Goal: Transaction & Acquisition: Purchase product/service

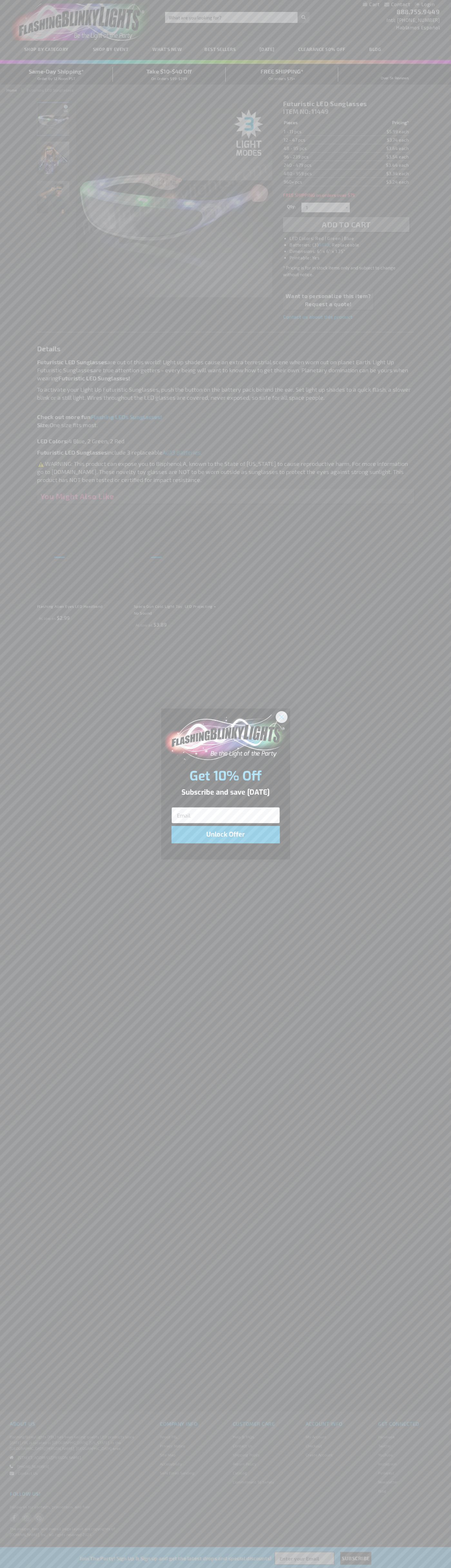
click at [282, 717] on icon "Close dialog" at bounding box center [281, 717] width 4 height 4
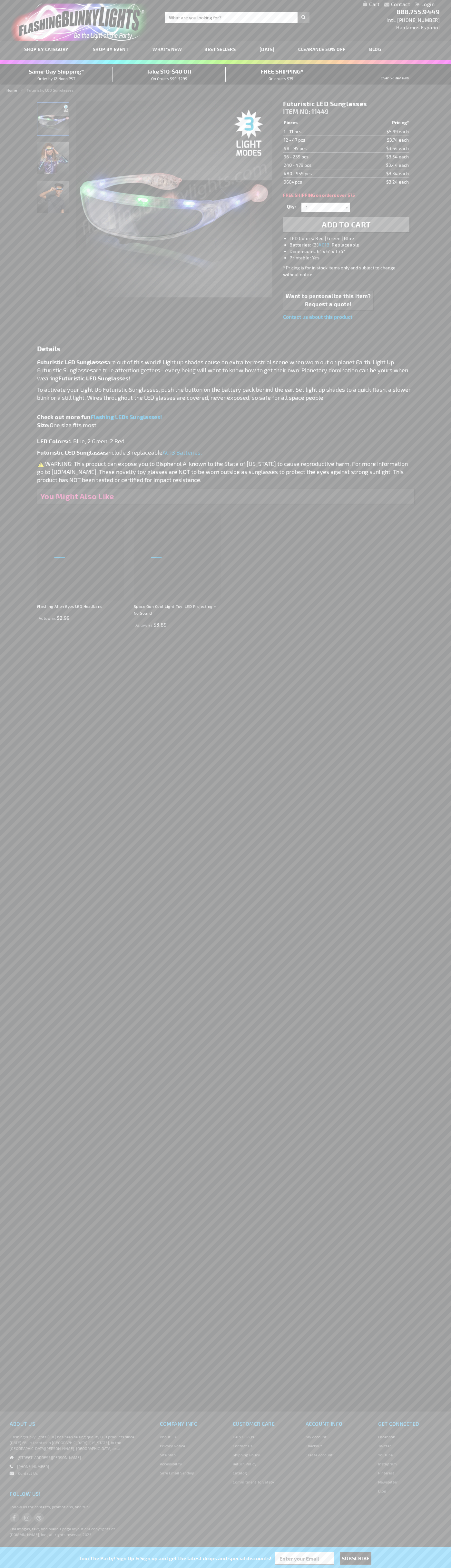
click at [353, 238] on li "LED Colors: Red | Green | Blue" at bounding box center [353, 238] width 126 height 6
click at [346, 225] on span "Add to Cart" at bounding box center [346, 224] width 49 height 9
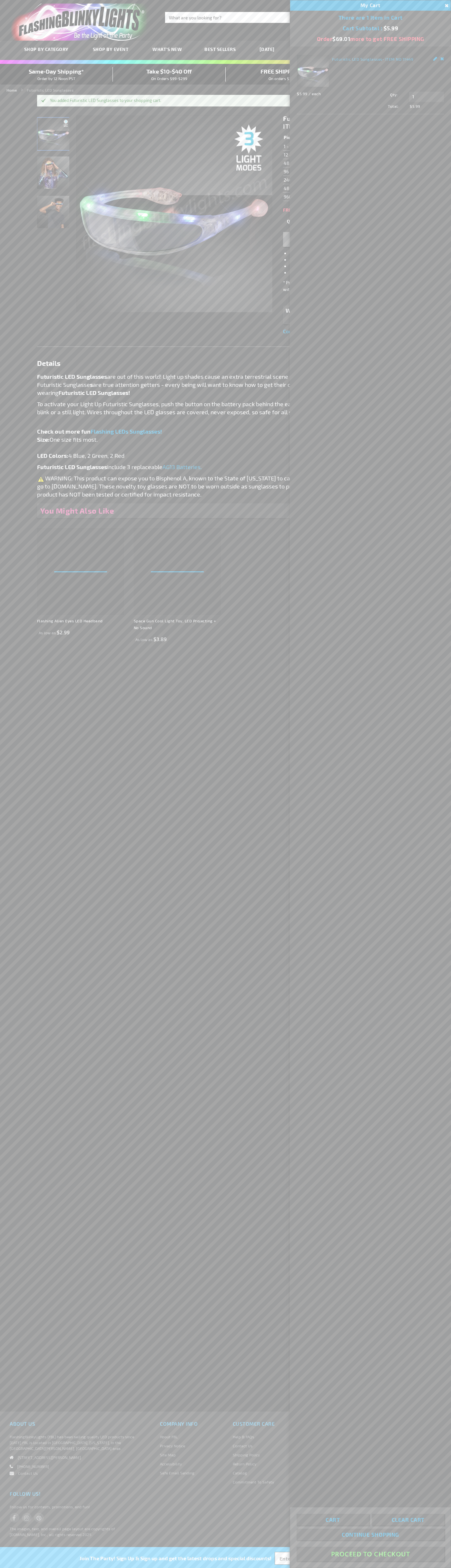
click at [370, 1554] on button "Proceed To Checkout" at bounding box center [370, 1554] width 148 height 14
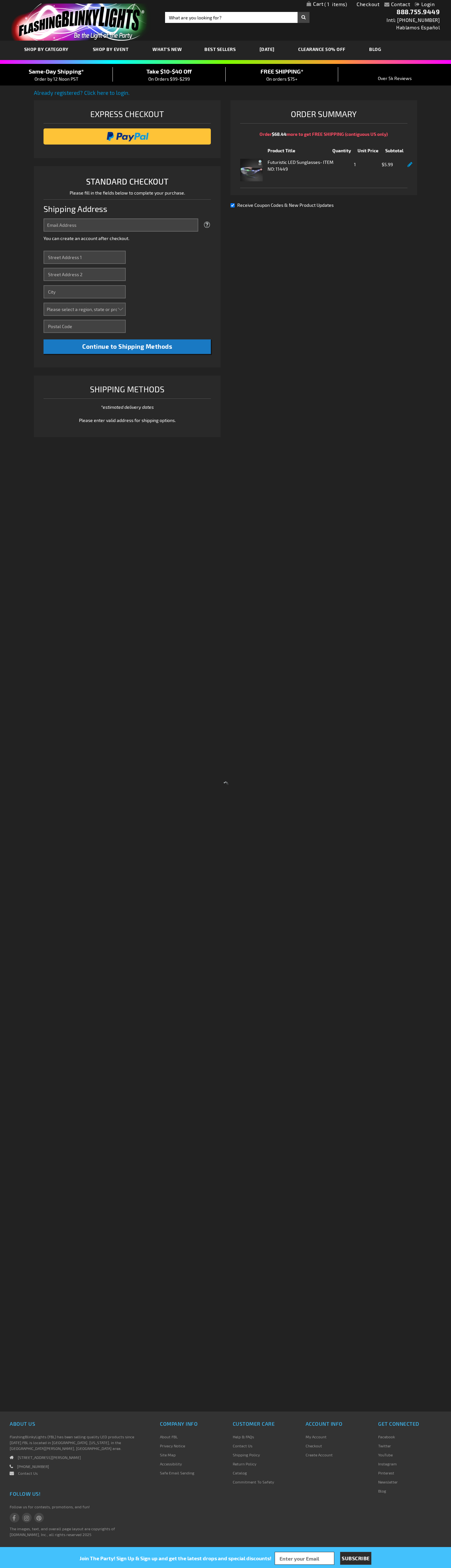
select select "US"
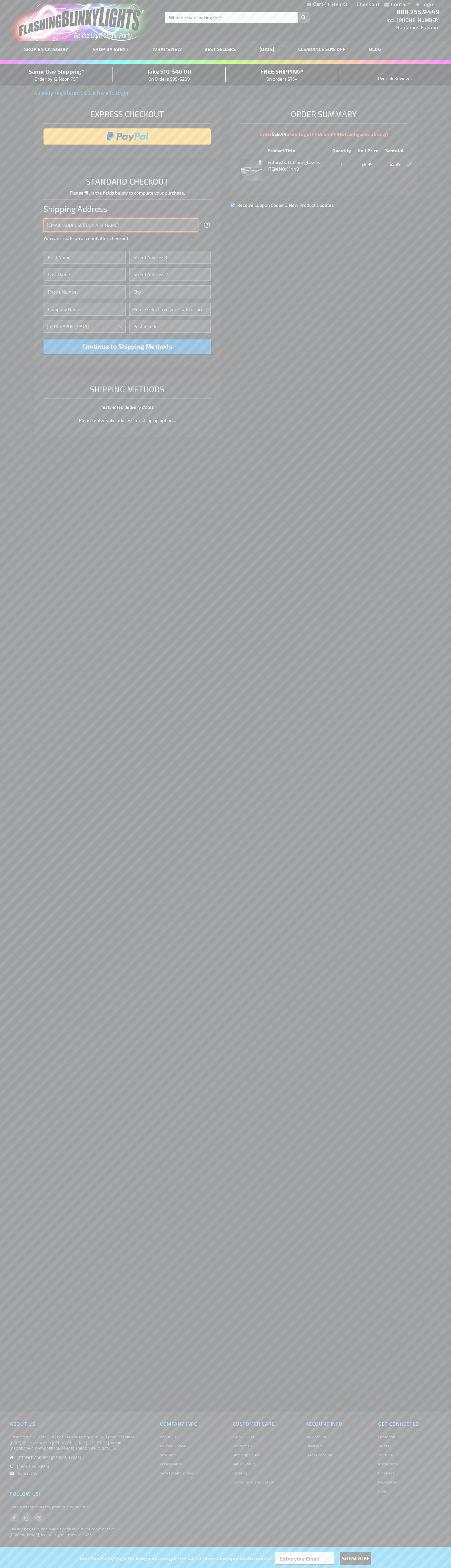
type input "johnsmith005@storebotmail.joonix.net"
type input "John"
type input "201 Colorado St"
type input "First floor"
type input "austin"
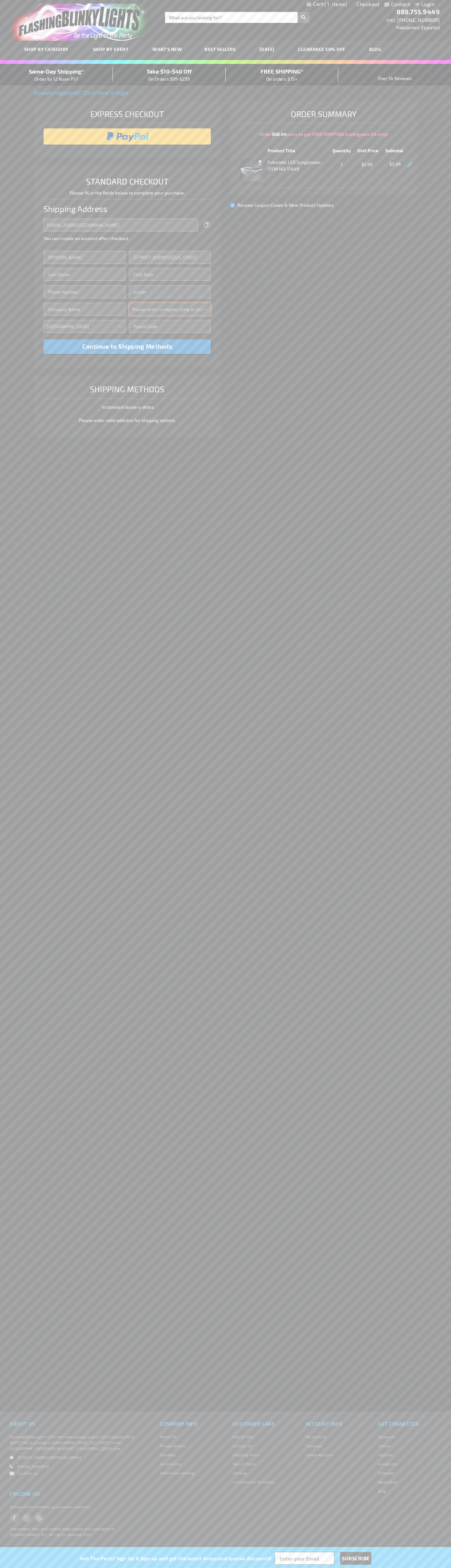
select select "57"
type input "78701"
type input "Smith"
type input "6502530000"
type input "John Smith"
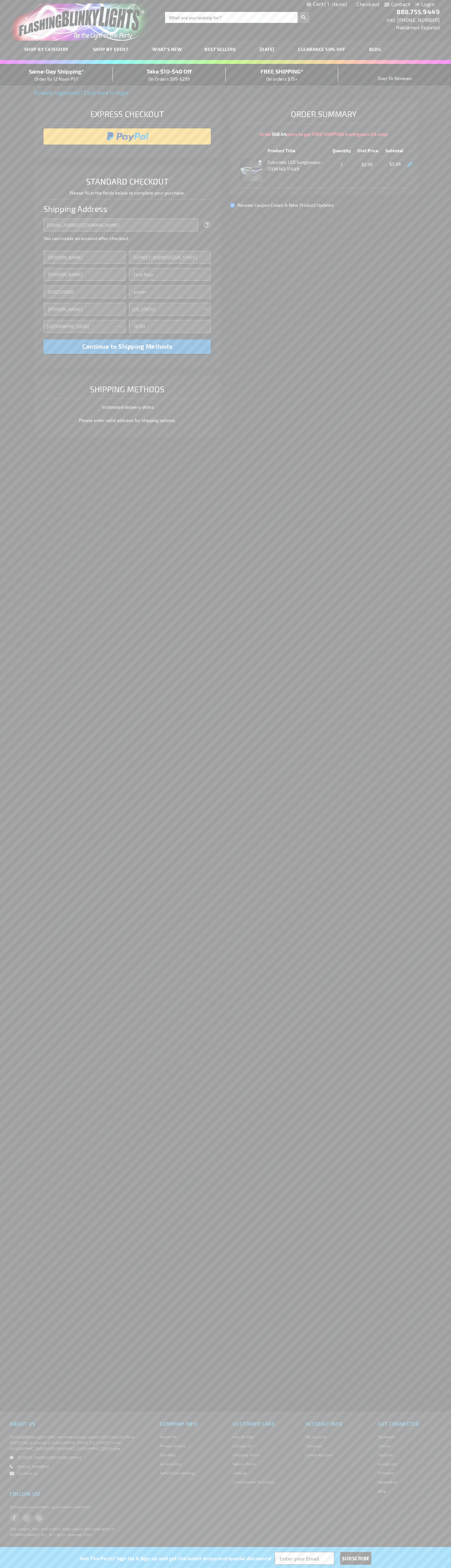
click at [56, 75] on div "Same-Day Shipping* Order by 12 Noon PST" at bounding box center [56, 74] width 113 height 15
click at [128, 136] on input "image" at bounding box center [128, 136] width 161 height 13
